Goal: Task Accomplishment & Management: Complete application form

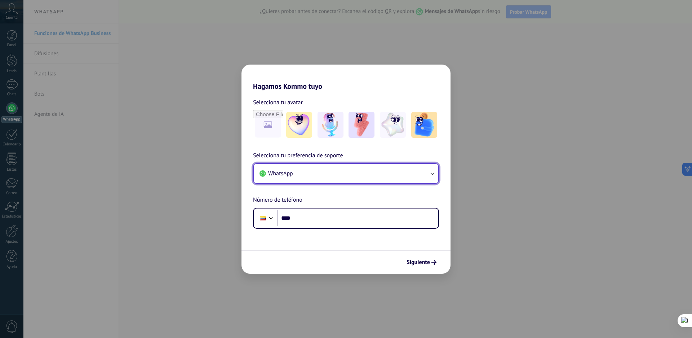
click at [432, 174] on icon "button" at bounding box center [432, 173] width 7 height 7
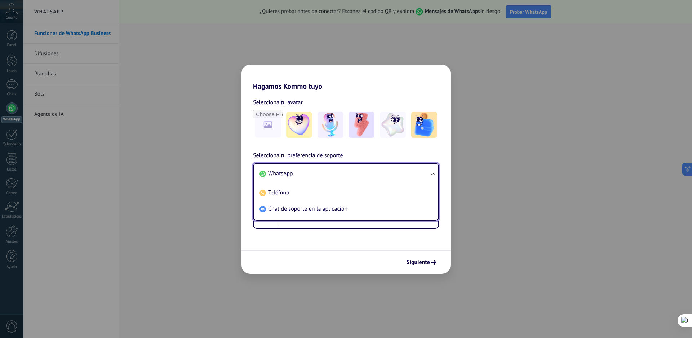
click at [165, 224] on div "Hagamos Kommo tuyo Selecciona tu avatar Selecciona tu preferencia de soporte Wh…" at bounding box center [346, 169] width 692 height 338
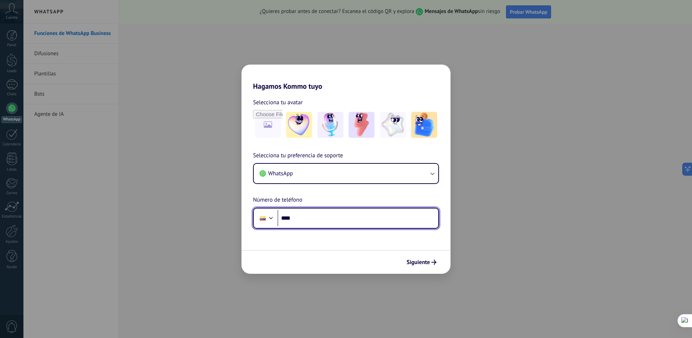
click at [270, 219] on div at bounding box center [271, 217] width 9 height 9
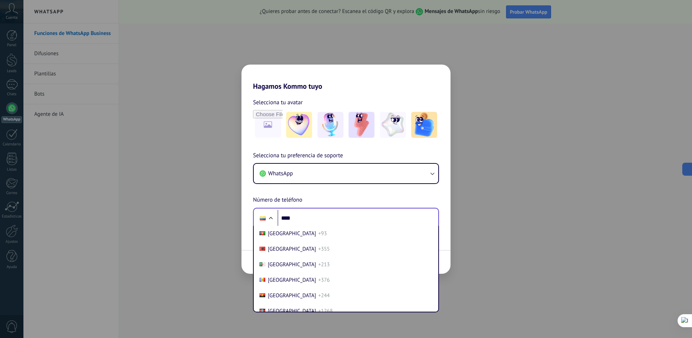
scroll to position [766, 0]
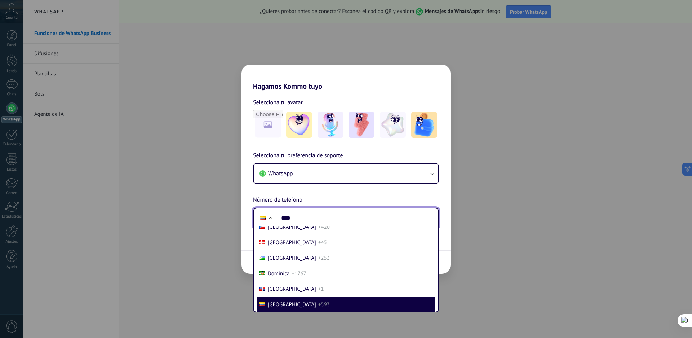
click at [270, 219] on div at bounding box center [270, 218] width 9 height 9
